Goal: Information Seeking & Learning: Learn about a topic

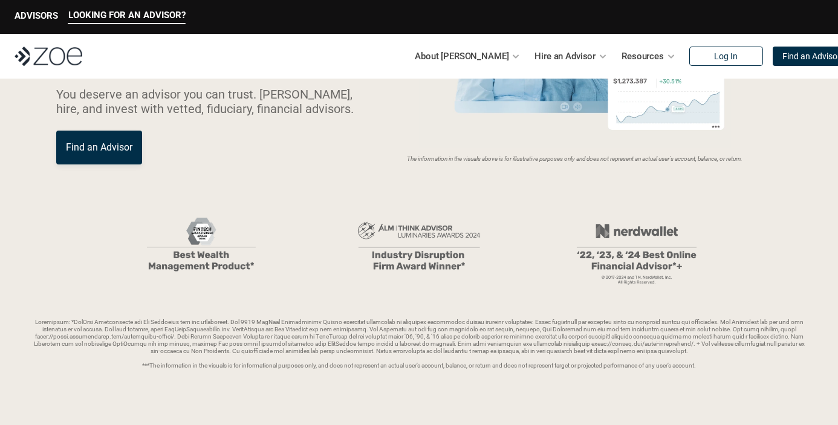
scroll to position [188, 0]
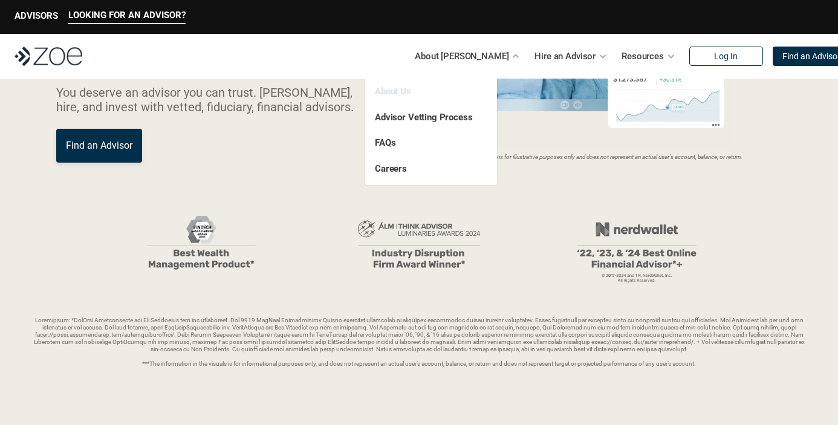
click at [408, 88] on link "About Us" at bounding box center [393, 91] width 36 height 11
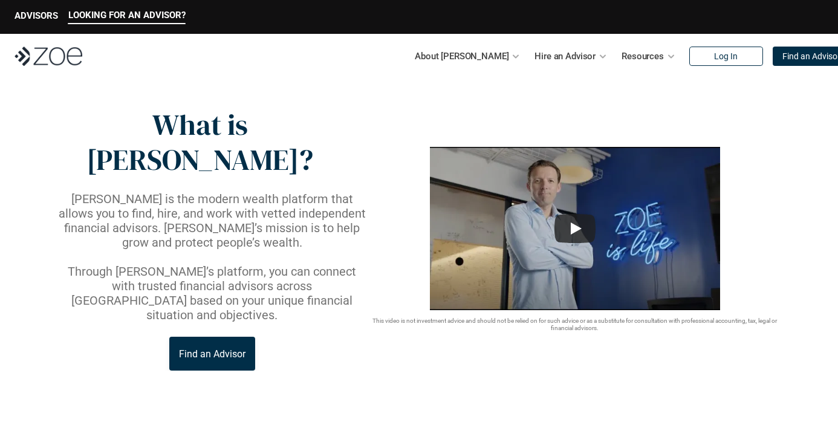
type input "*"
type input "********"
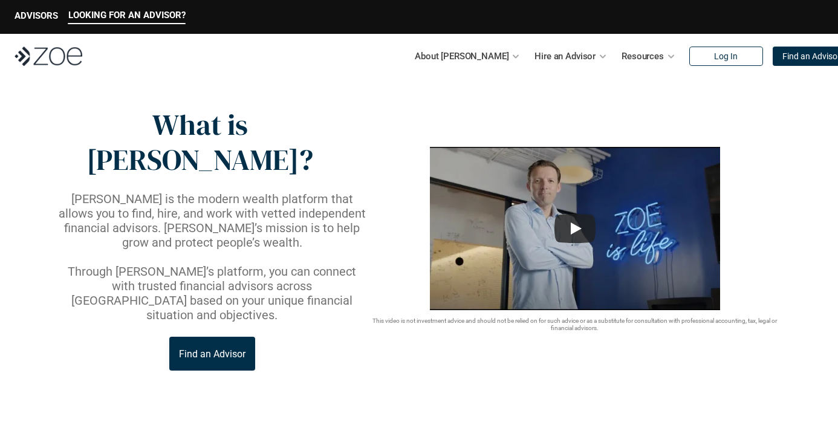
scroll to position [538, 0]
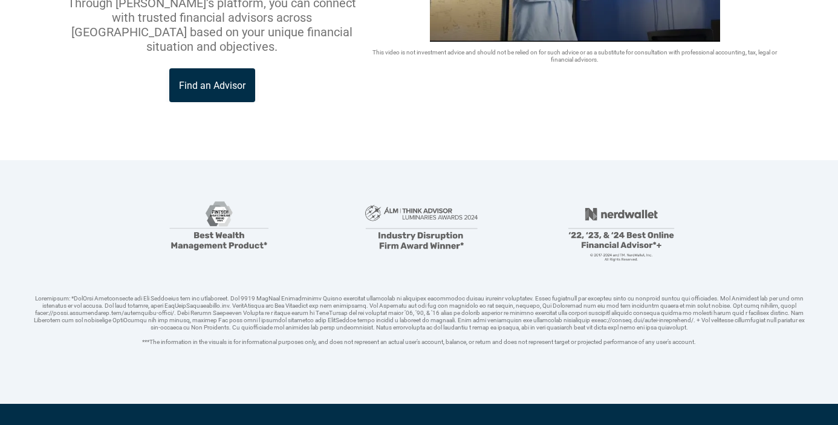
scroll to position [0, 0]
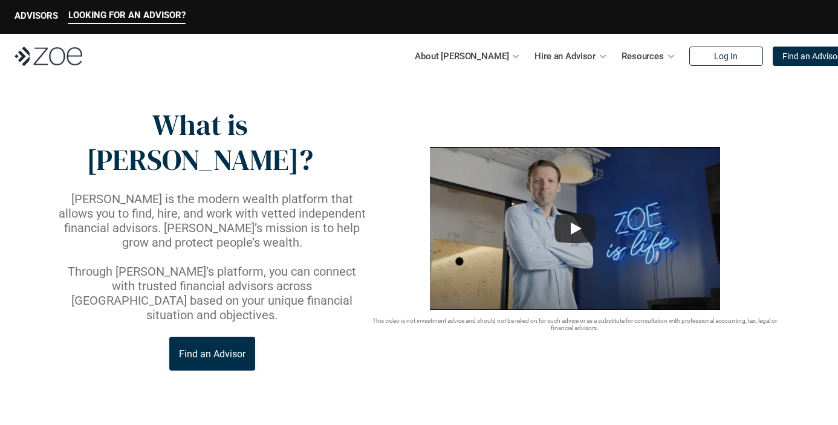
click at [473, 62] on p "About [PERSON_NAME]" at bounding box center [462, 56] width 94 height 18
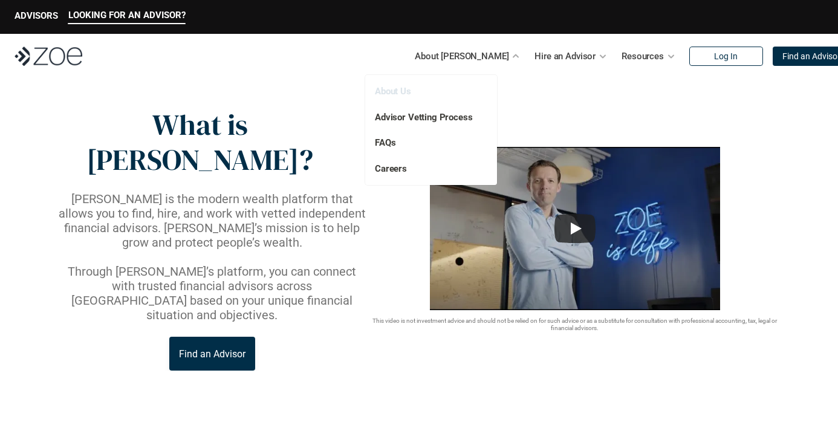
click at [404, 93] on link "About Us" at bounding box center [393, 91] width 36 height 11
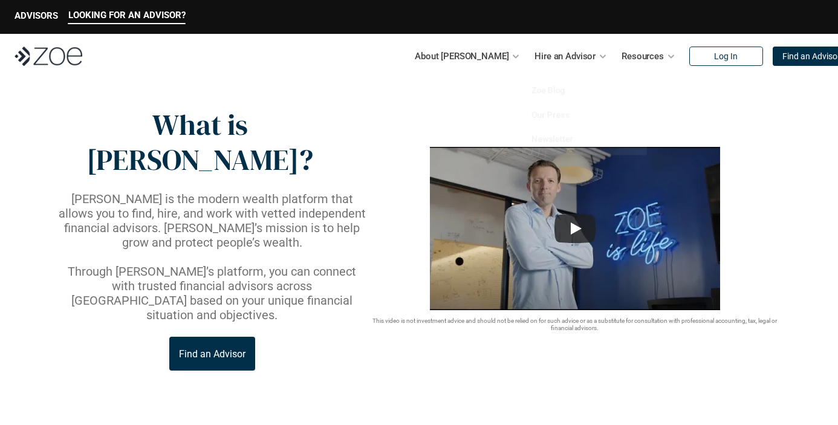
click at [622, 57] on p "Resources" at bounding box center [643, 56] width 42 height 18
click at [636, 59] on p "Resources" at bounding box center [643, 56] width 42 height 18
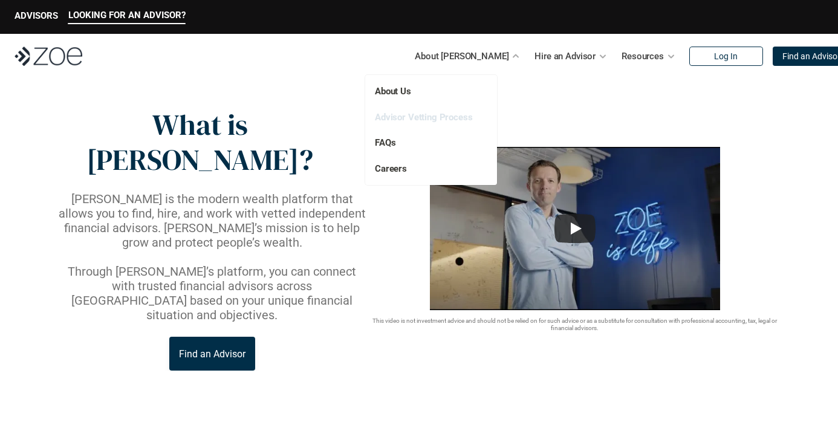
click at [410, 121] on link "Advisor Vetting Process" at bounding box center [424, 117] width 98 height 11
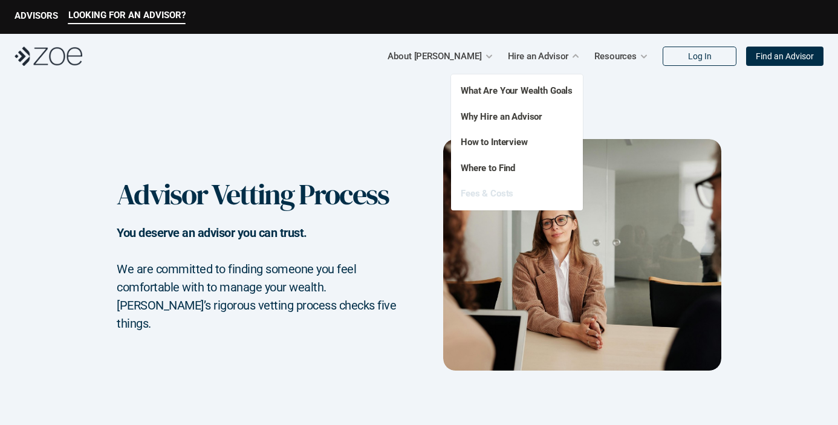
click at [492, 189] on link "Fees & Costs" at bounding box center [487, 193] width 53 height 11
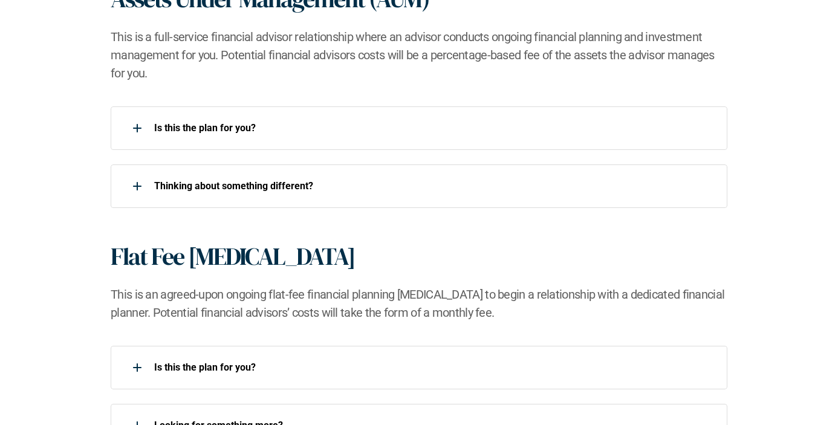
scroll to position [868, 0]
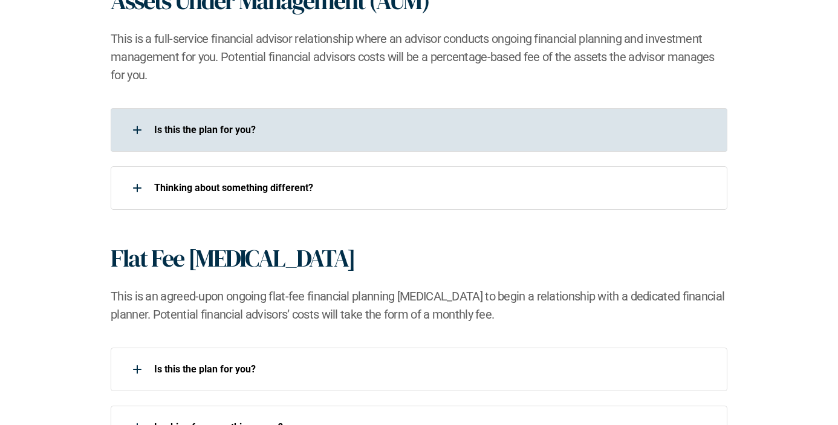
click at [445, 148] on div "Is this the plan for you?​" at bounding box center [419, 130] width 617 height 44
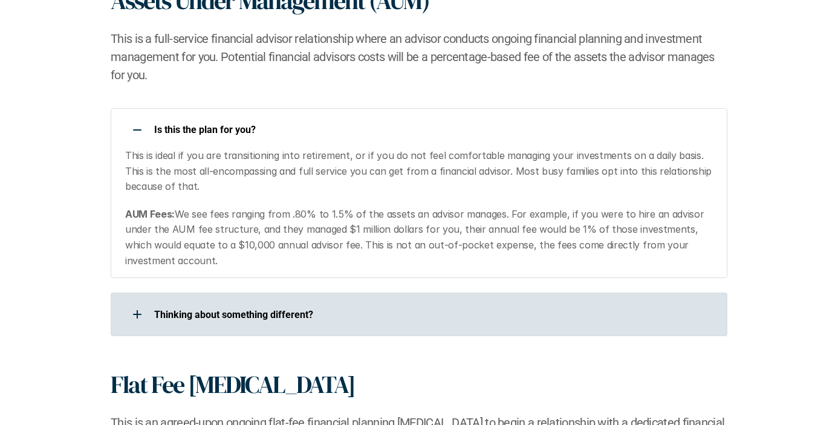
click at [253, 305] on div "​Thinking about something different?​" at bounding box center [411, 314] width 601 height 24
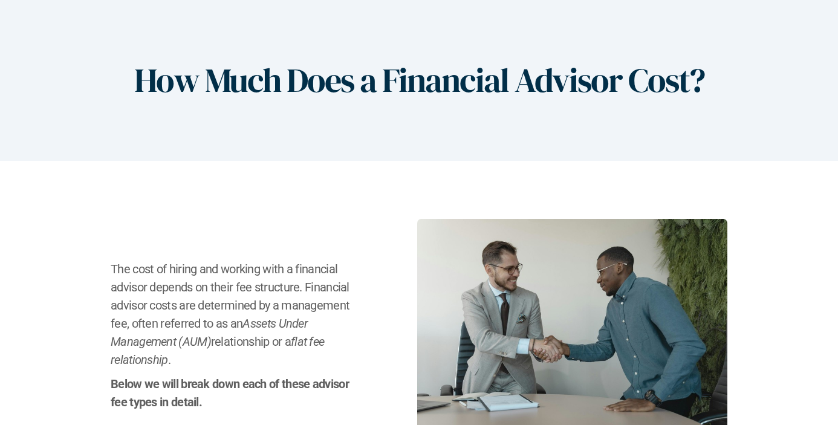
scroll to position [0, 0]
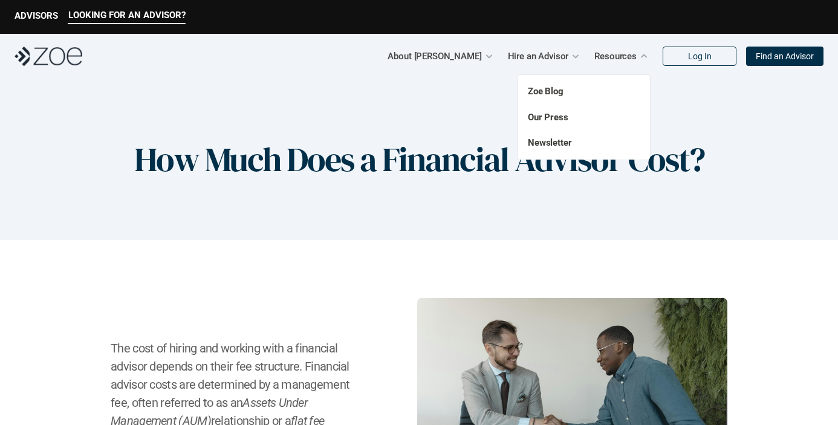
click at [557, 98] on div "Zoe Blog Our Press Newsletter" at bounding box center [584, 117] width 132 height 85
click at [555, 93] on link "Zoe Blog" at bounding box center [546, 91] width 36 height 11
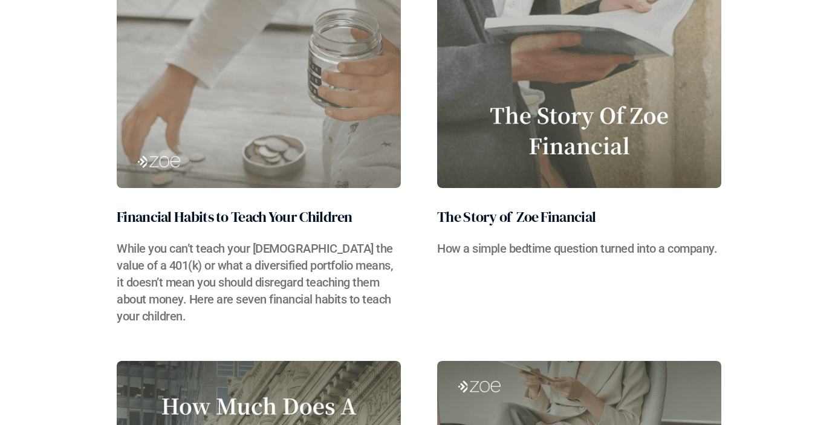
scroll to position [4789, 0]
